Goal: Task Accomplishment & Management: Use online tool/utility

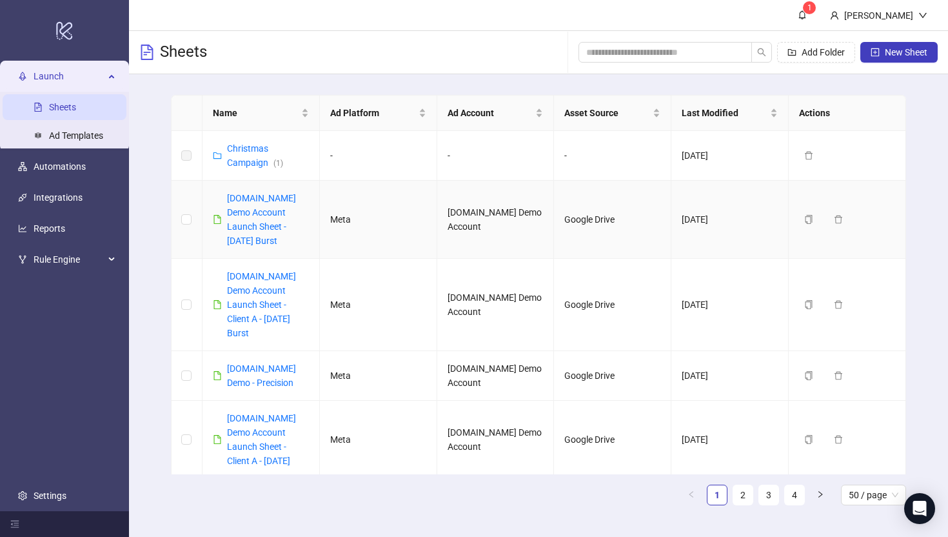
click at [250, 219] on div "Kitchn.io Demo Account Launch Sheet - Oct 2025 Burst" at bounding box center [268, 219] width 82 height 57
click at [251, 216] on link "Kitchn.io Demo Account Launch Sheet - Oct 2025 Burst" at bounding box center [261, 219] width 69 height 53
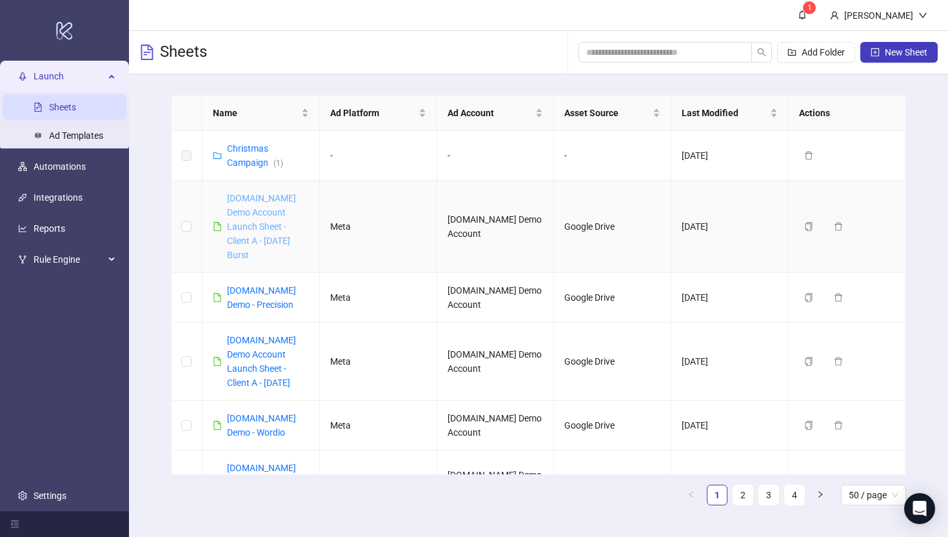
click at [264, 215] on link "Kitchn.io Demo Account Launch Sheet - Client A - Oct 2025 Burst" at bounding box center [261, 226] width 69 height 67
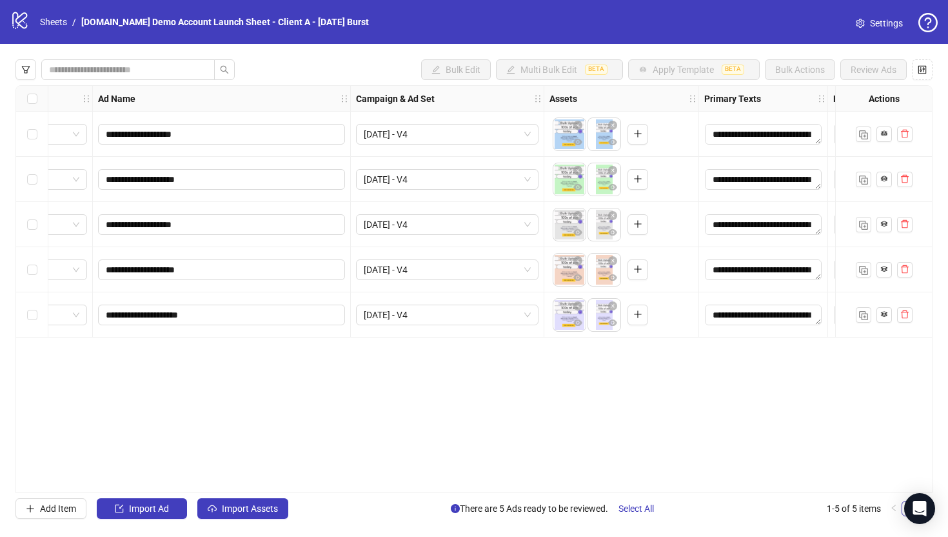
scroll to position [0, 66]
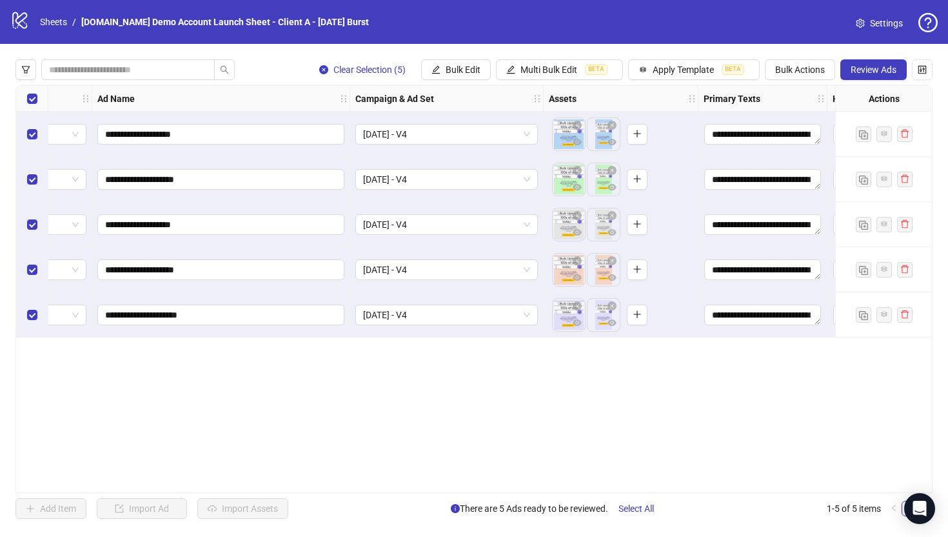
click at [681, 58] on div "**********" at bounding box center [474, 289] width 948 height 490
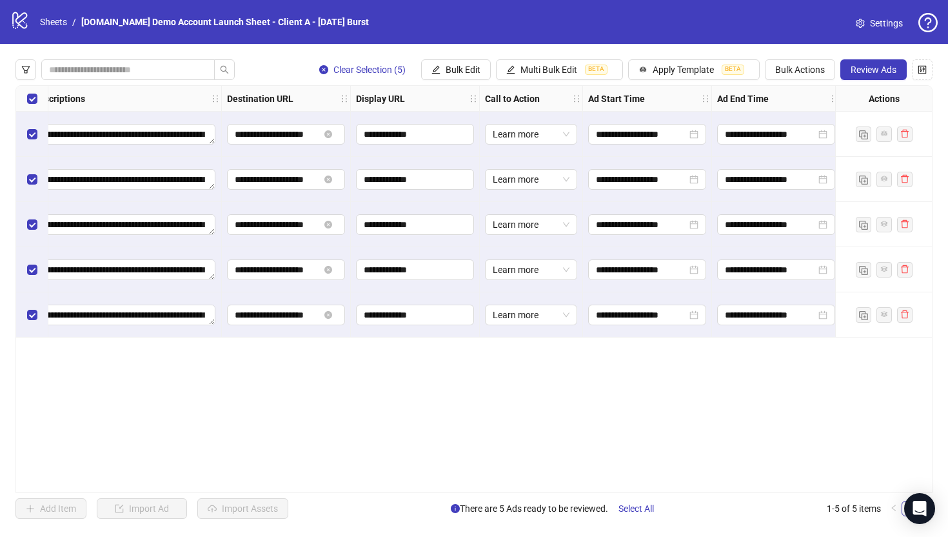
scroll to position [0, 1063]
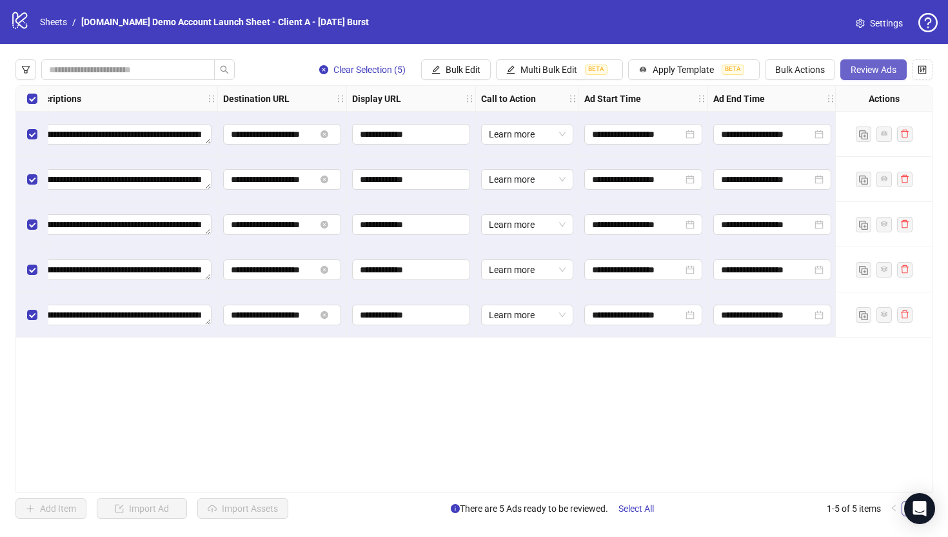
click at [864, 67] on span "Review Ads" at bounding box center [874, 70] width 46 height 10
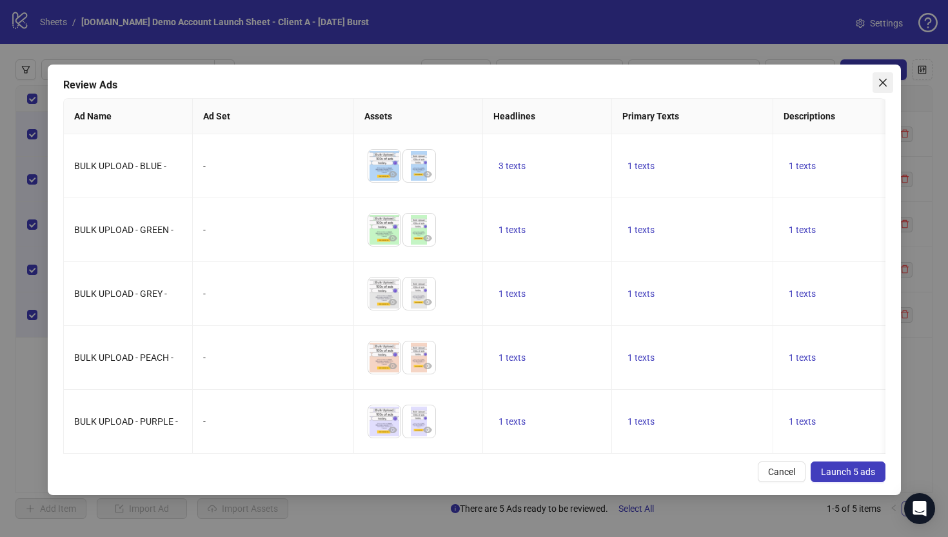
click at [881, 81] on icon "close" at bounding box center [883, 83] width 8 height 8
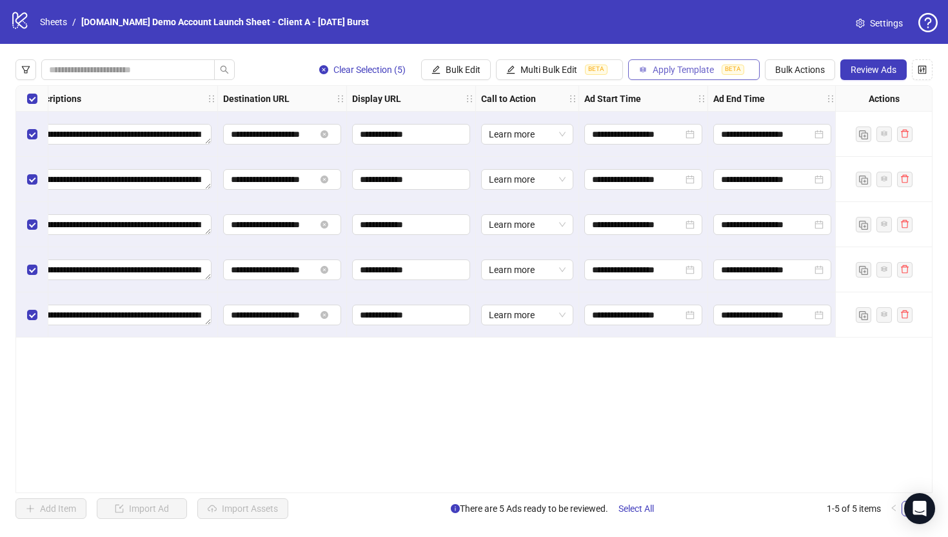
click at [692, 68] on span "Apply Template" at bounding box center [683, 70] width 61 height 10
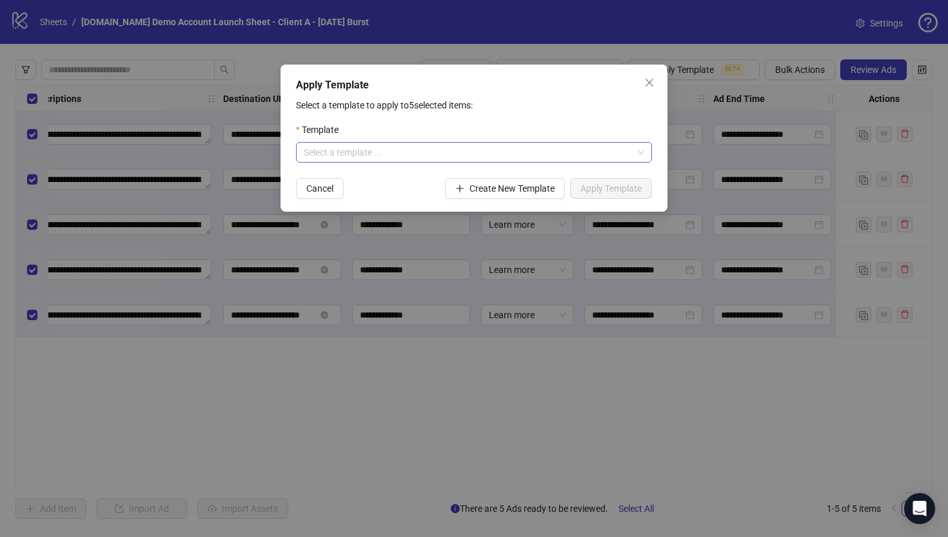
click at [389, 152] on input "search" at bounding box center [468, 152] width 329 height 19
click at [648, 85] on icon "close" at bounding box center [649, 82] width 10 height 10
